Goal: Task Accomplishment & Management: Complete application form

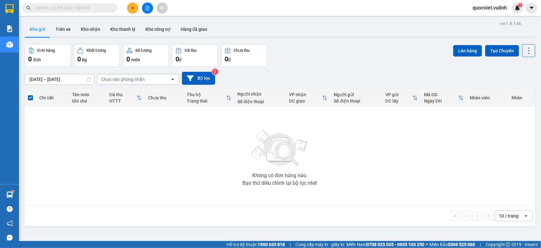
click at [135, 9] on icon "plus" at bounding box center [133, 8] width 4 height 4
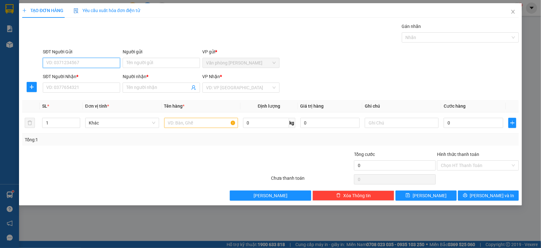
click at [104, 61] on input "SĐT Người Gửi" at bounding box center [81, 63] width 77 height 10
type input "0908907913"
click at [105, 71] on div "0908907913 - TRÚC" at bounding box center [81, 76] width 77 height 10
type input "TRÚC"
type input "0986545527"
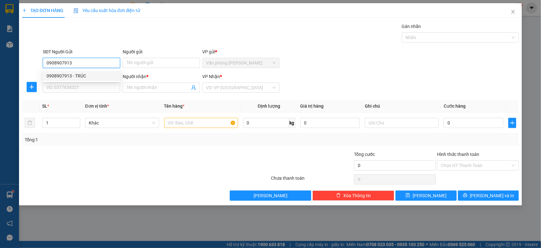
type input "ĐỊNH"
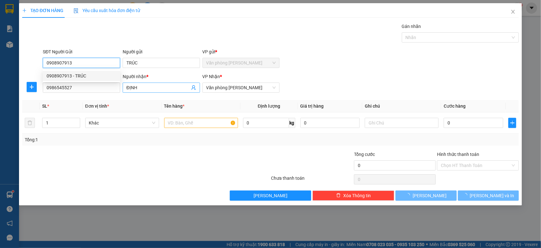
type input "60.000"
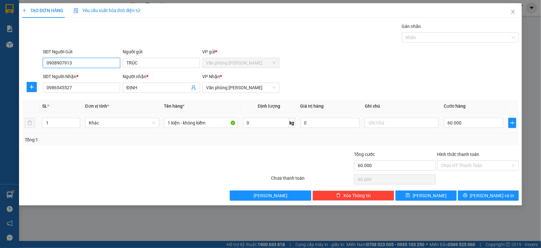
type input "0908907913"
click at [455, 87] on div "SĐT Người Nhận * 0986545527 Người nhận * ĐỊNH VP Nhận * Văn phòng [PERSON_NAME]" at bounding box center [281, 84] width 479 height 22
click at [495, 166] on input "Hình thức thanh toán" at bounding box center [476, 165] width 70 height 10
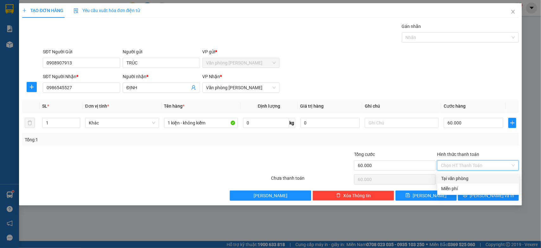
click at [476, 179] on div "Tại văn phòng" at bounding box center [478, 178] width 74 height 7
type input "0"
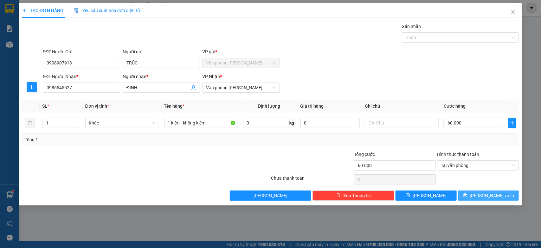
click at [484, 193] on span "[PERSON_NAME] và In" at bounding box center [492, 195] width 44 height 7
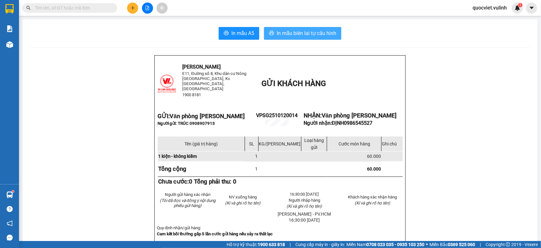
click at [297, 29] on span "In mẫu biên lai tự cấu hình" at bounding box center [307, 33] width 60 height 8
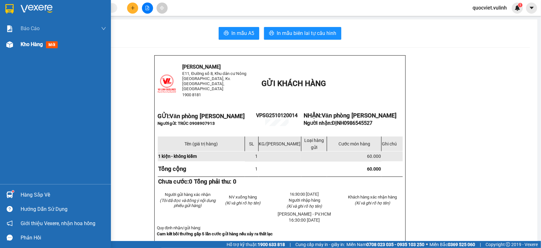
click at [10, 44] on img at bounding box center [9, 44] width 7 height 7
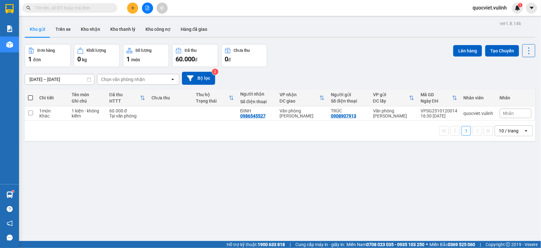
click at [47, 6] on input "text" at bounding box center [72, 7] width 75 height 7
paste input "VPSG2510120008"
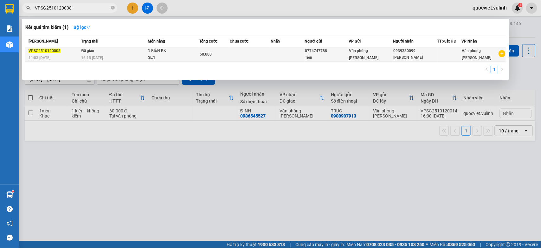
click at [121, 50] on td "Đã giao 16:15 [DATE]" at bounding box center [114, 54] width 68 height 15
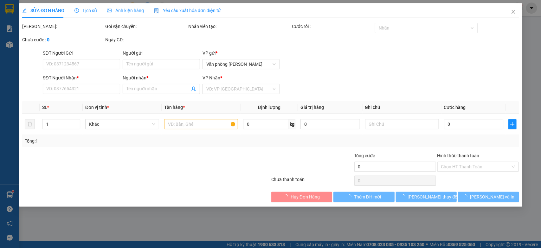
click at [87, 13] on span "Lịch sử" at bounding box center [86, 10] width 23 height 5
click at [87, 10] on span "Lịch sử" at bounding box center [86, 10] width 23 height 5
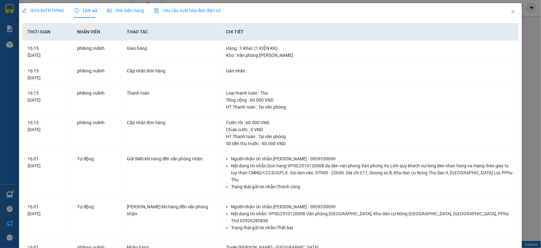
click at [56, 13] on span "SỬA ĐƠN HÀNG" at bounding box center [43, 10] width 42 height 5
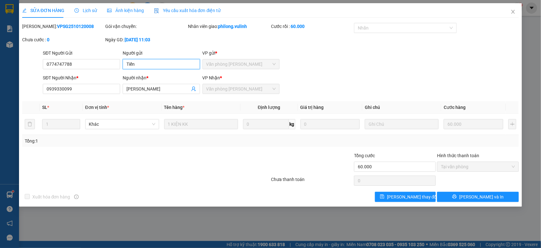
click at [130, 64] on input "Tiến" at bounding box center [161, 64] width 77 height 10
click at [97, 53] on div "SĐT Người Gửi" at bounding box center [81, 52] width 77 height 7
click at [97, 59] on input "0774747788" at bounding box center [81, 64] width 77 height 10
click at [93, 56] on div "SĐT Người Gửi" at bounding box center [81, 54] width 77 height 10
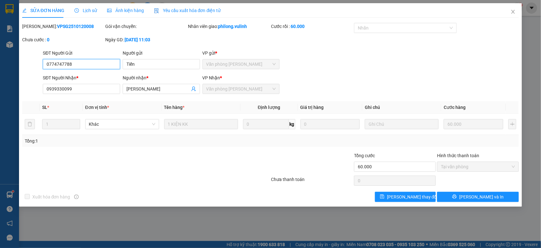
click at [92, 61] on input "0774747788" at bounding box center [81, 64] width 77 height 10
click at [137, 93] on span "[PERSON_NAME]" at bounding box center [161, 89] width 77 height 10
click at [146, 89] on input "[PERSON_NAME]" at bounding box center [158, 88] width 63 height 7
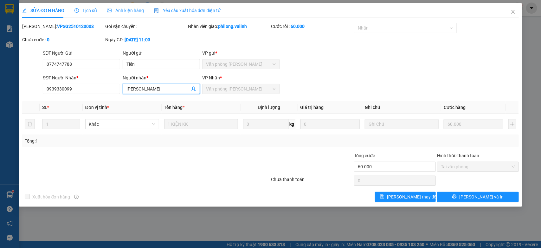
click at [146, 89] on input "[PERSON_NAME]" at bounding box center [158, 88] width 63 height 7
click at [91, 89] on input "0939330099" at bounding box center [81, 89] width 77 height 10
click at [512, 11] on icon "close" at bounding box center [513, 11] width 5 height 5
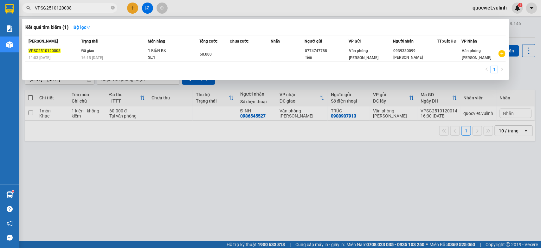
click at [85, 7] on input "VPSG2510120008" at bounding box center [72, 7] width 75 height 7
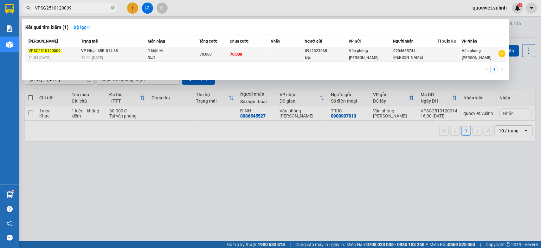
type input "VPSG2510120009"
click at [222, 56] on div "70.000" at bounding box center [215, 54] width 30 height 7
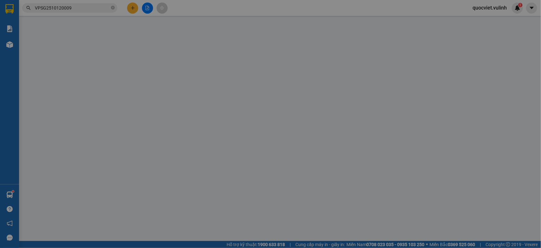
type input "0942323065"
type input "Đại"
type input "0704665744"
type input "[PERSON_NAME]"
type input "70.000"
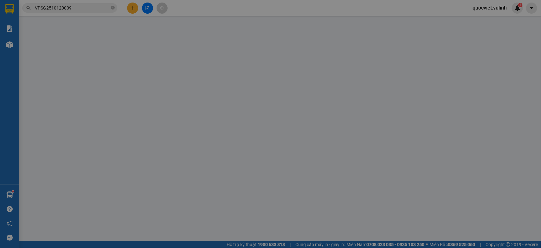
type input "70.000"
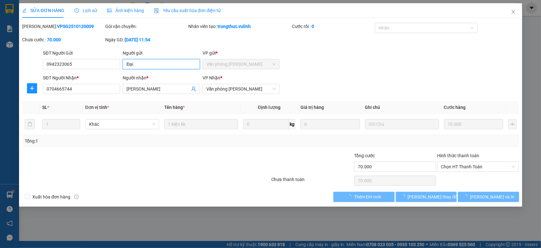
click at [159, 69] on input "Đại" at bounding box center [161, 64] width 77 height 10
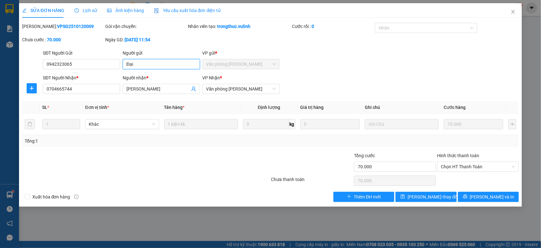
click at [159, 69] on input "Đại" at bounding box center [161, 64] width 77 height 10
